Goal: Navigation & Orientation: Find specific page/section

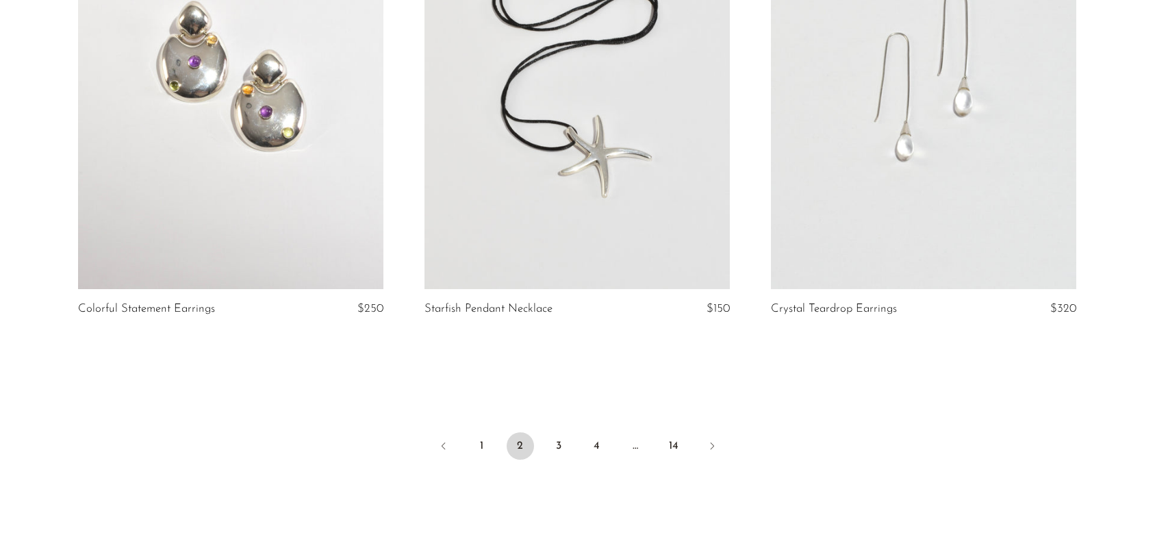
scroll to position [5760, 0]
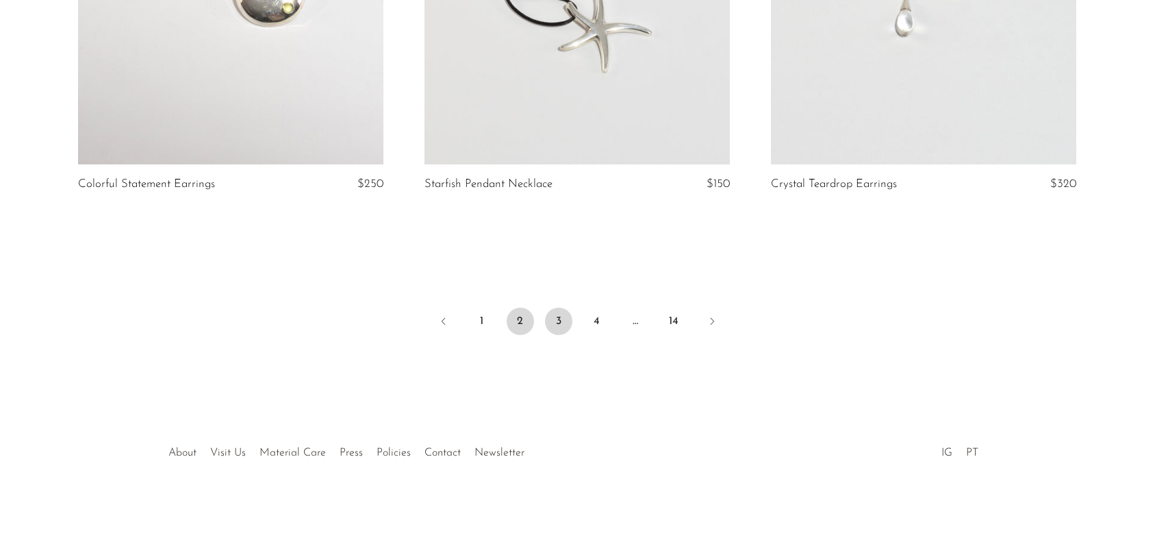
click at [554, 317] on link "3" at bounding box center [558, 321] width 27 height 27
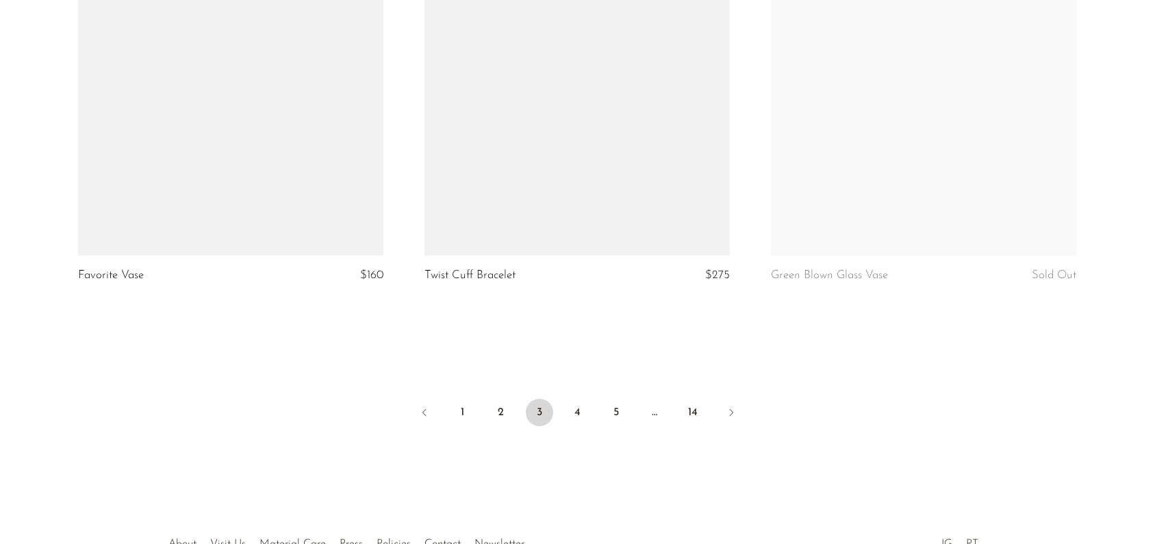
scroll to position [5760, 0]
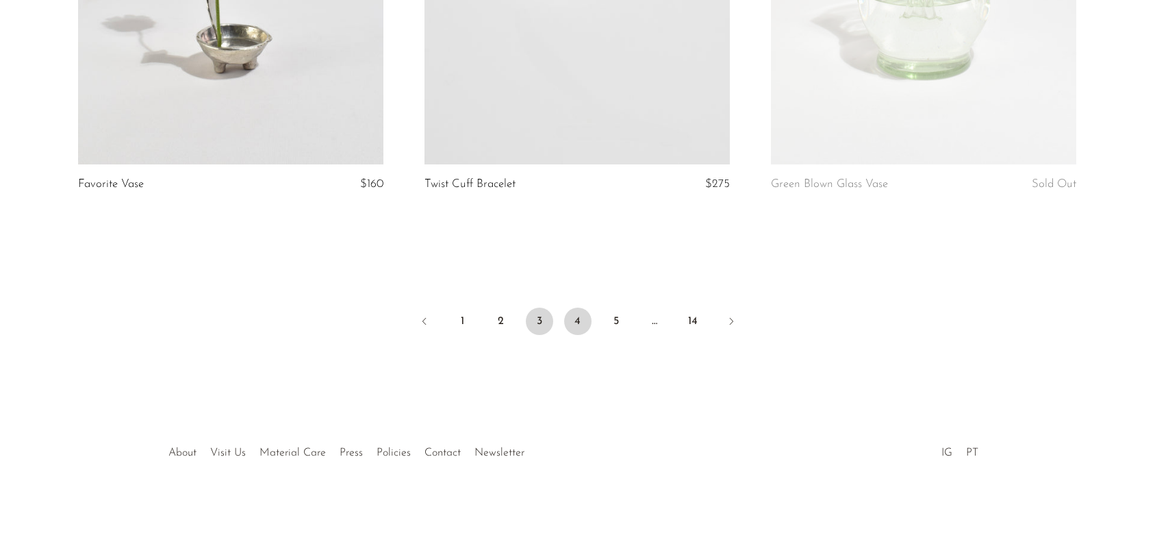
click at [577, 320] on link "4" at bounding box center [577, 321] width 27 height 27
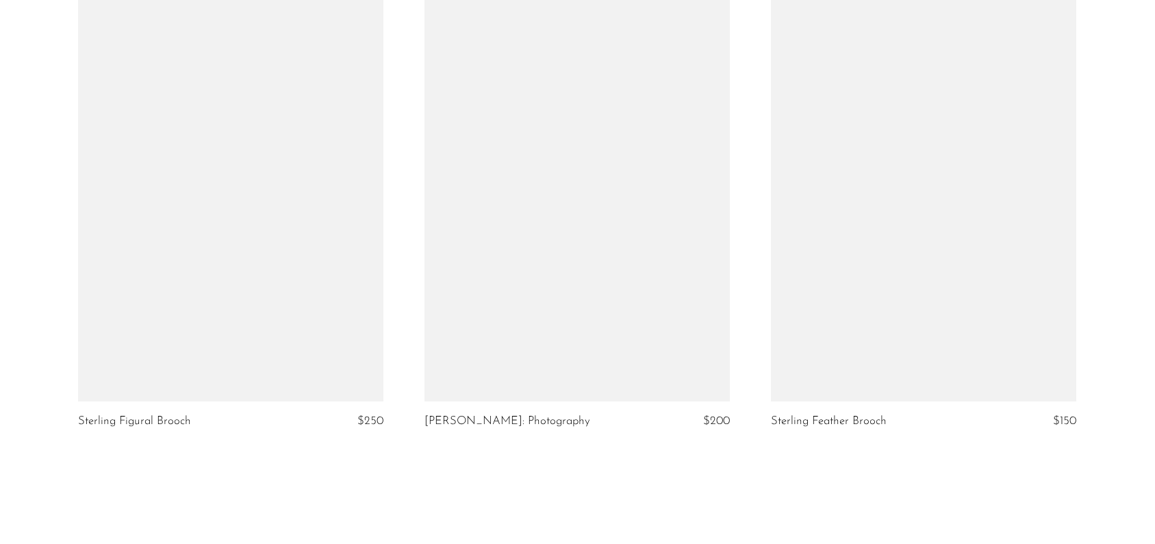
scroll to position [5538, 0]
